Goal: Check status: Check status

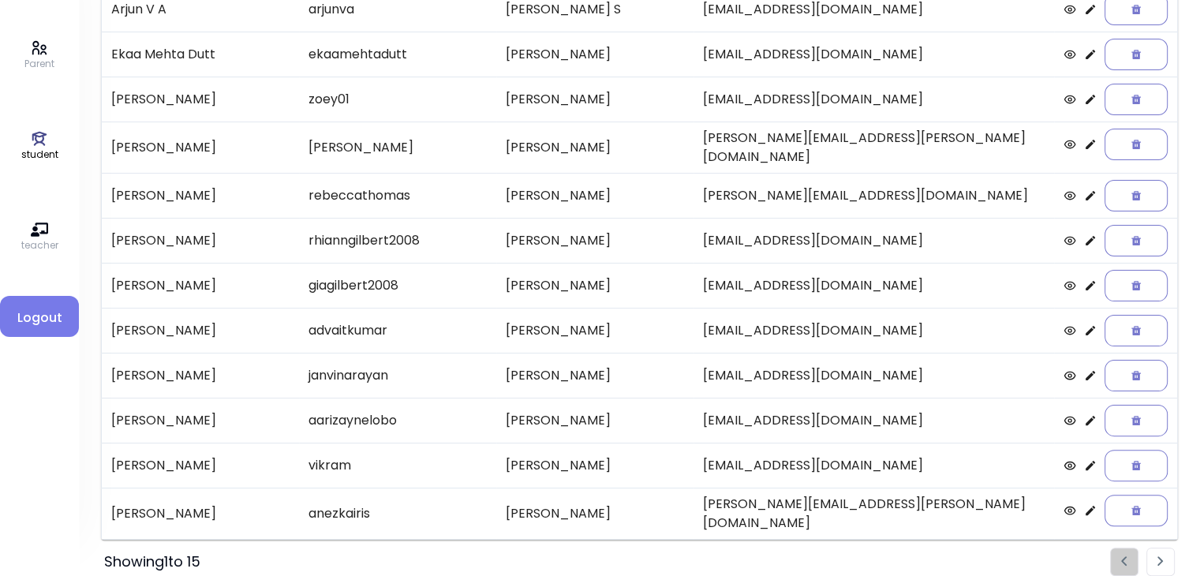
scroll to position [328, 0]
click at [597, 547] on li "Pagination" at bounding box center [1161, 561] width 28 height 28
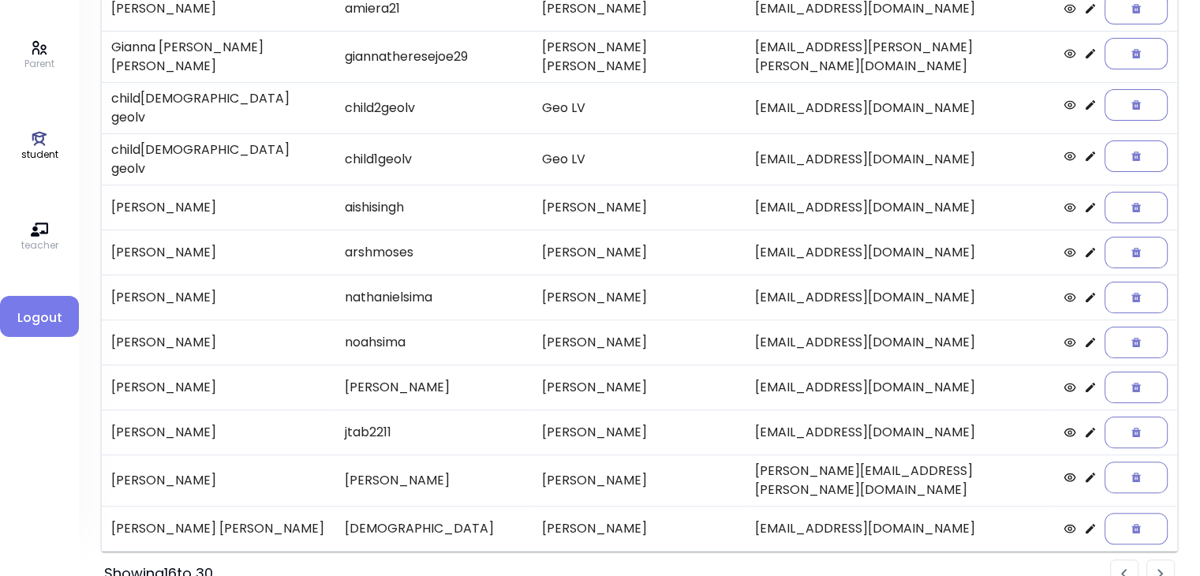
scroll to position [327, 0]
click at [597, 569] on img "Pagination" at bounding box center [1161, 575] width 6 height 10
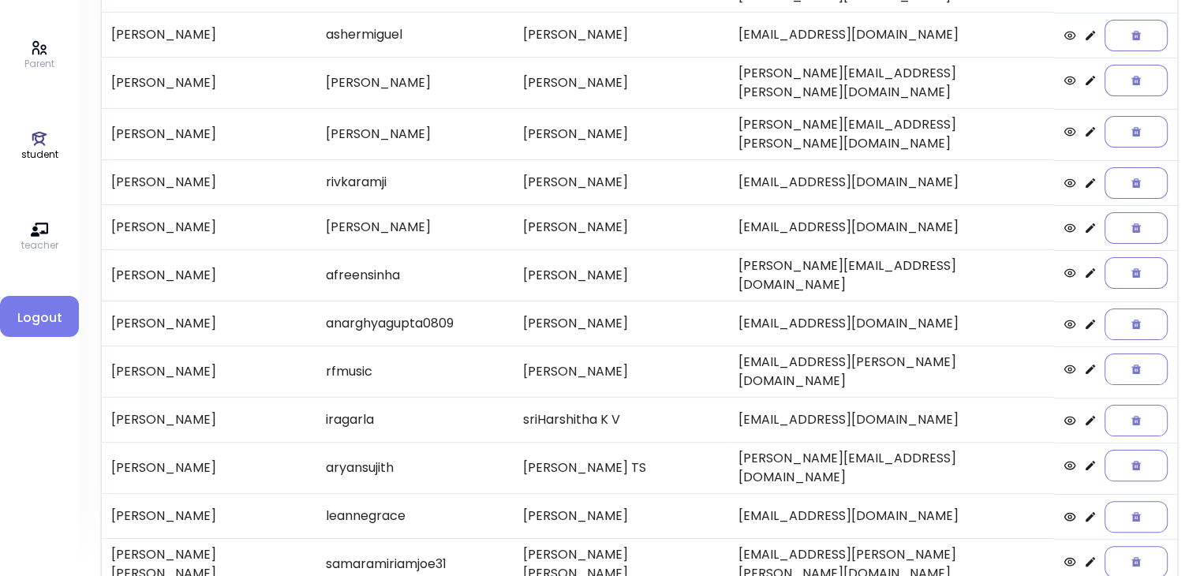
scroll to position [328, 0]
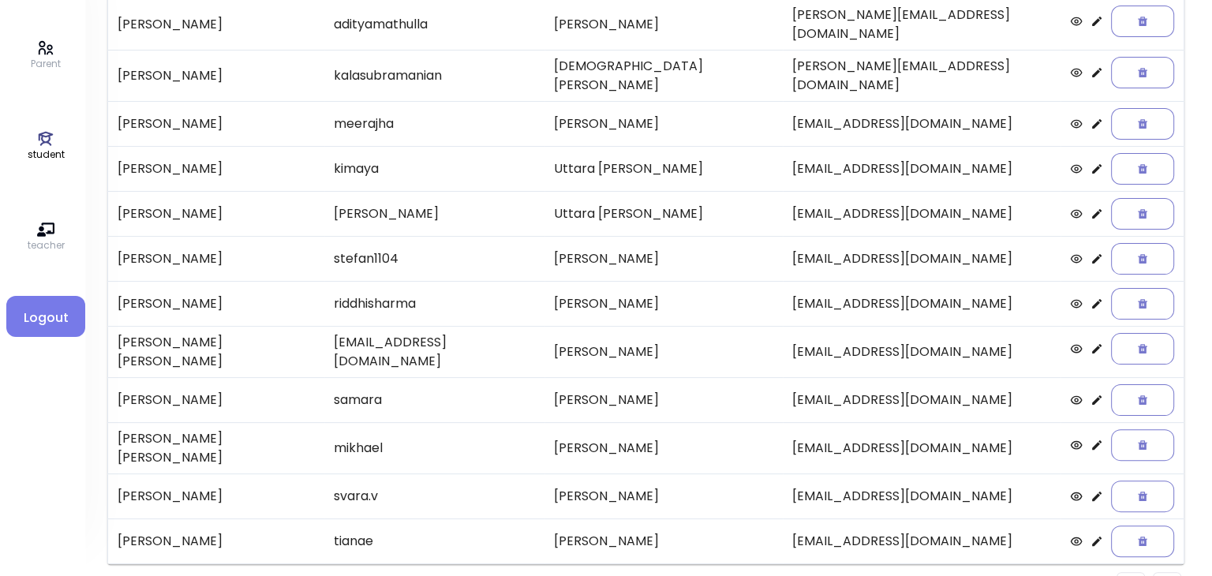
scroll to position [0, 0]
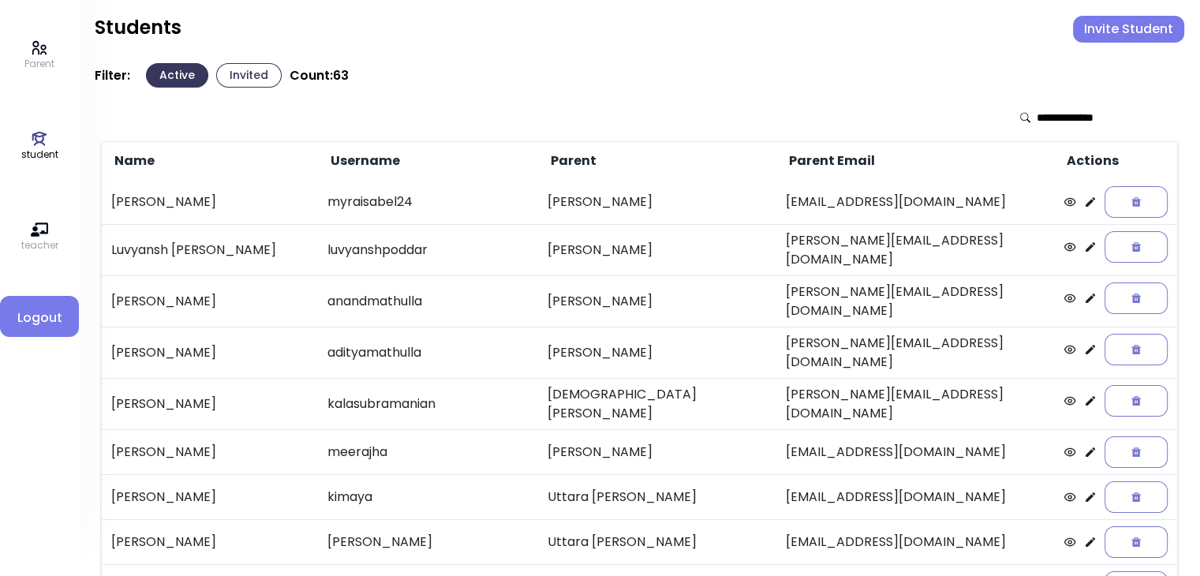
click at [232, 73] on button "Invited" at bounding box center [248, 75] width 65 height 24
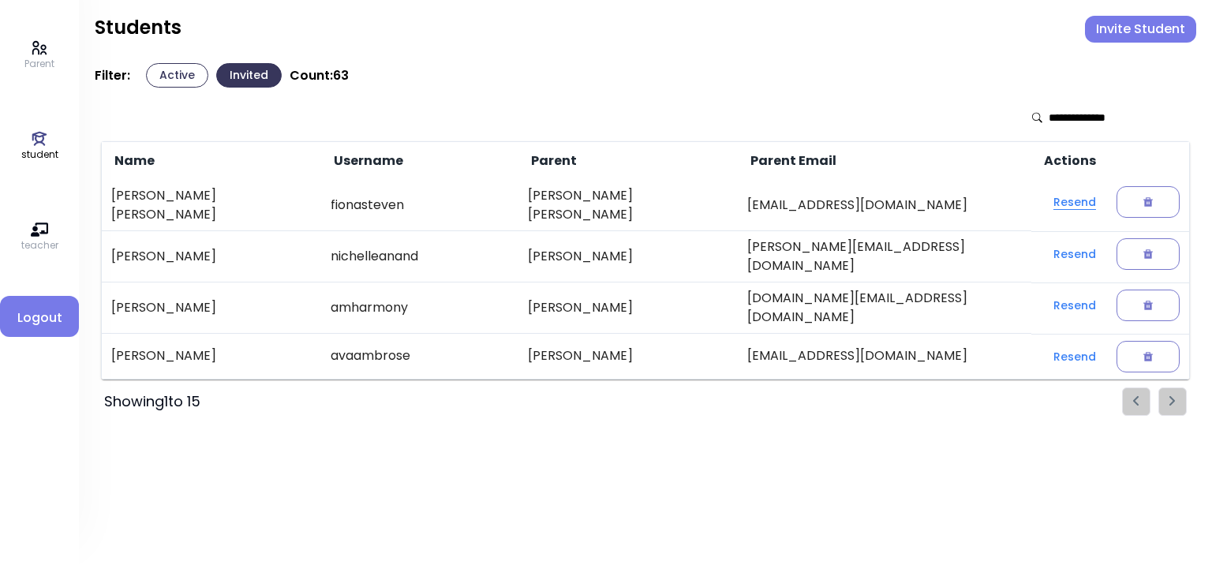
click at [597, 200] on button "Resend" at bounding box center [1075, 202] width 68 height 28
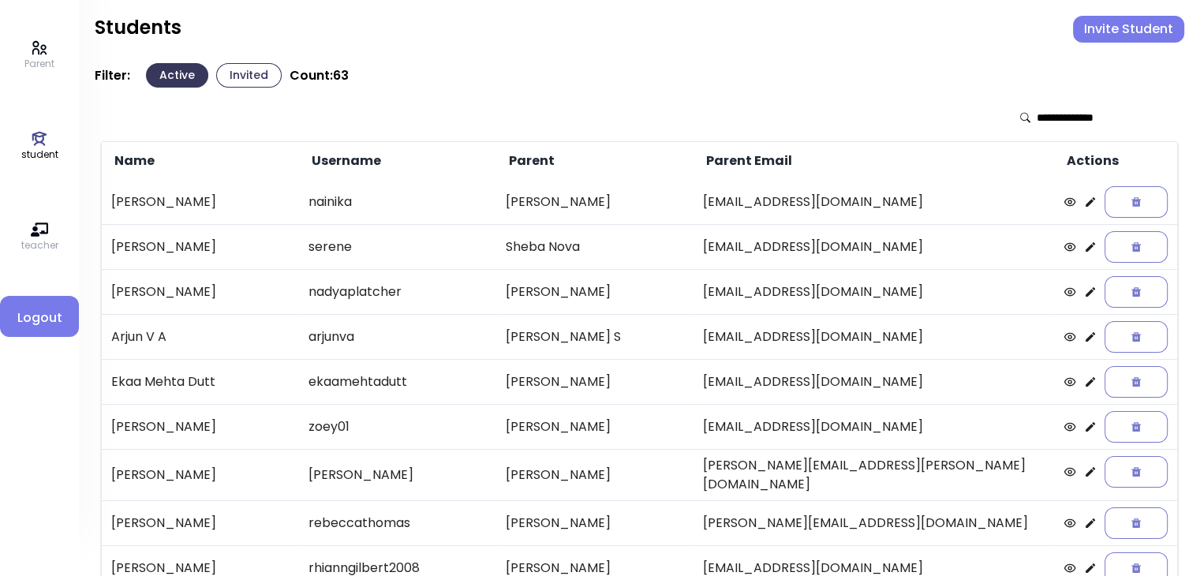
click at [233, 72] on button "Invited" at bounding box center [248, 75] width 65 height 24
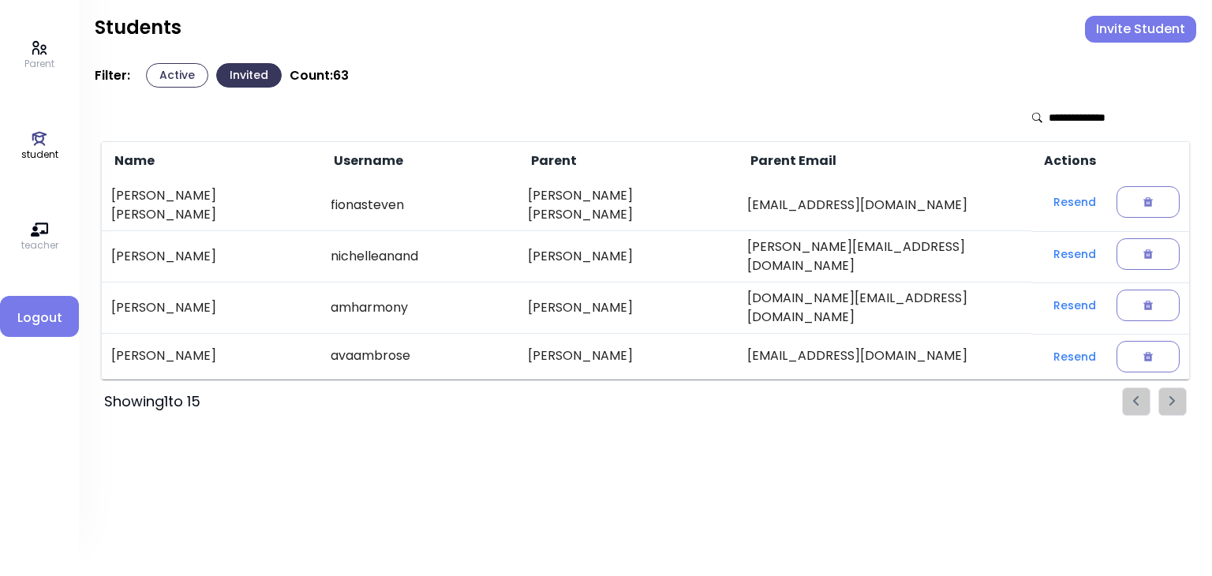
click at [167, 79] on button "Active" at bounding box center [177, 75] width 62 height 24
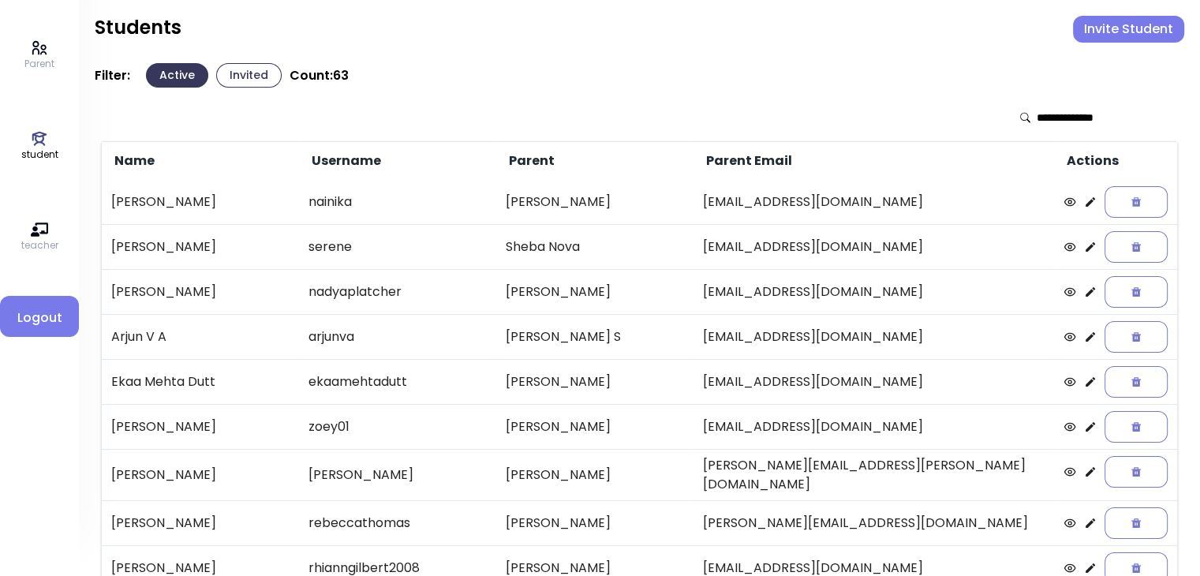
click at [245, 81] on button "Invited" at bounding box center [248, 75] width 65 height 24
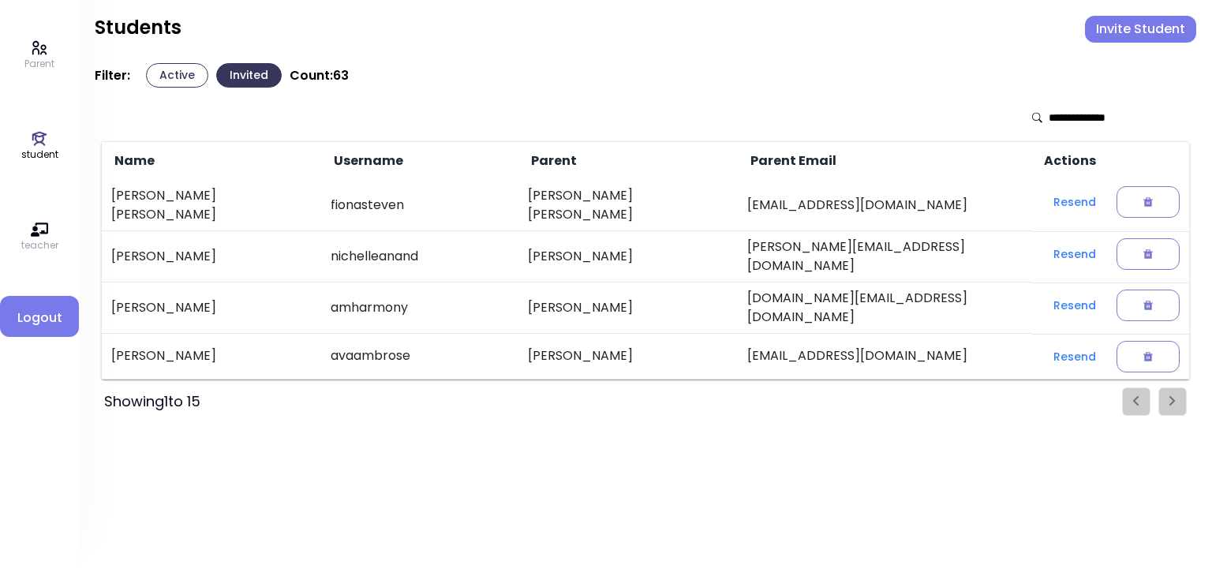
click at [501, 440] on div "Parent student teacher Logout Students Invite Student Filter: Active Invited Co…" at bounding box center [645, 288] width 1133 height 576
click at [1048, 200] on button "Resend" at bounding box center [1075, 202] width 68 height 28
